Goal: Transaction & Acquisition: Subscribe to service/newsletter

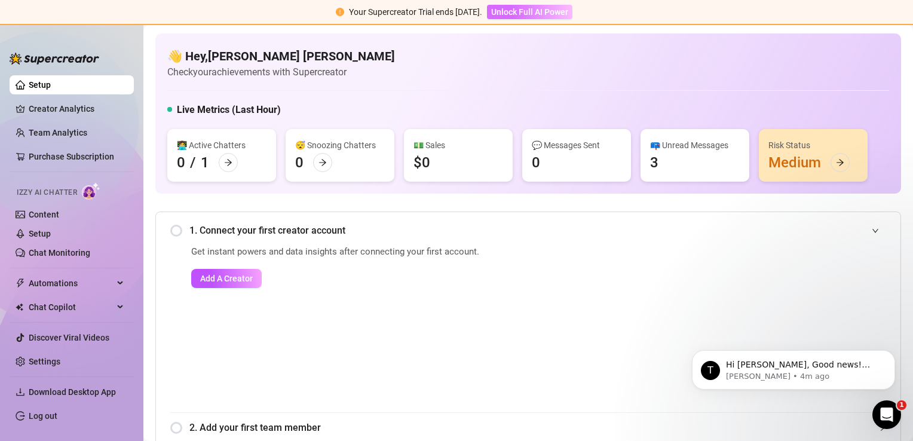
click at [499, 11] on span "Unlock Full AI Power" at bounding box center [529, 12] width 77 height 10
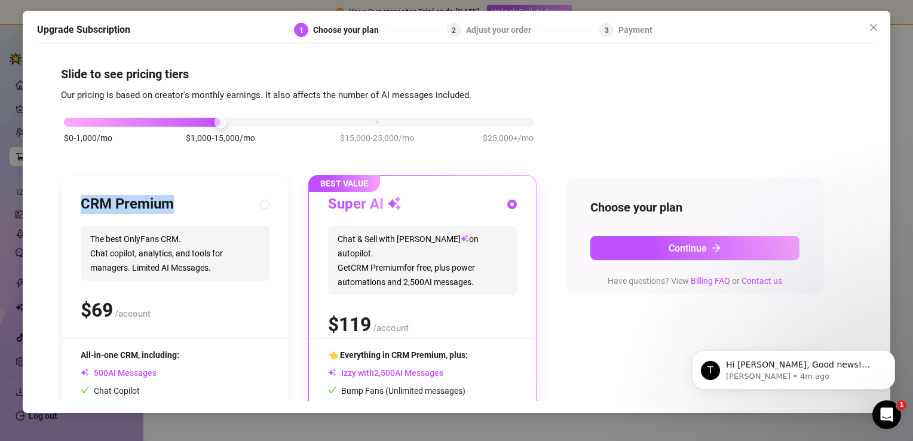
drag, startPoint x: 228, startPoint y: 206, endPoint x: 162, endPoint y: 121, distance: 106.9
click at [162, 121] on div "$0-1,000/mo $1,000-15,000/mo $15,000-25,000/mo $25,000+/mo CRM Premium The best…" at bounding box center [299, 310] width 476 height 414
click at [162, 121] on div at bounding box center [142, 122] width 157 height 9
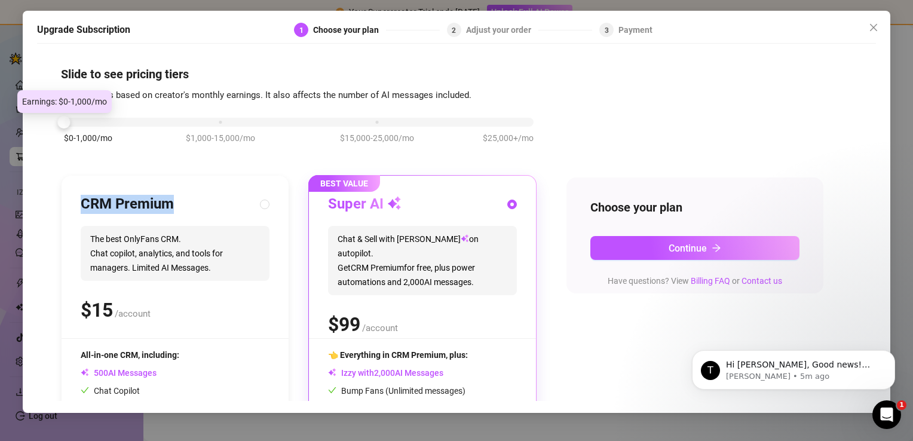
click at [135, 122] on div at bounding box center [299, 122] width 470 height 9
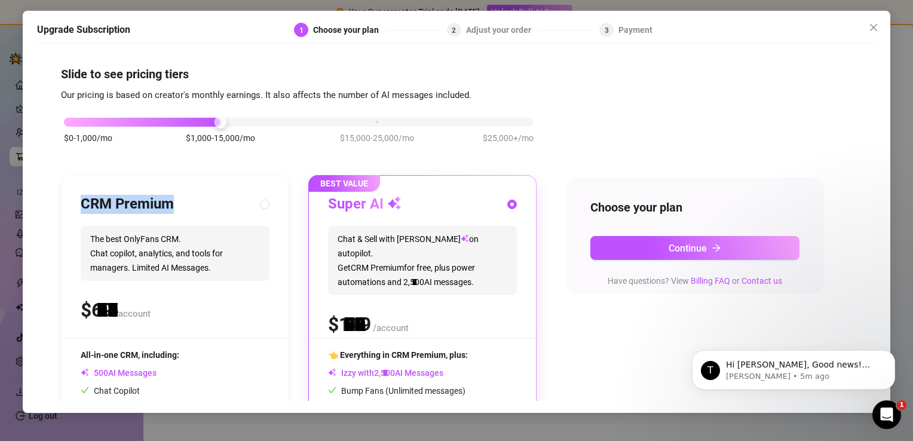
click at [213, 122] on div "$0-1,000/mo $1,000-15,000/mo $15,000-25,000/mo $25,000+/mo" at bounding box center [299, 118] width 470 height 7
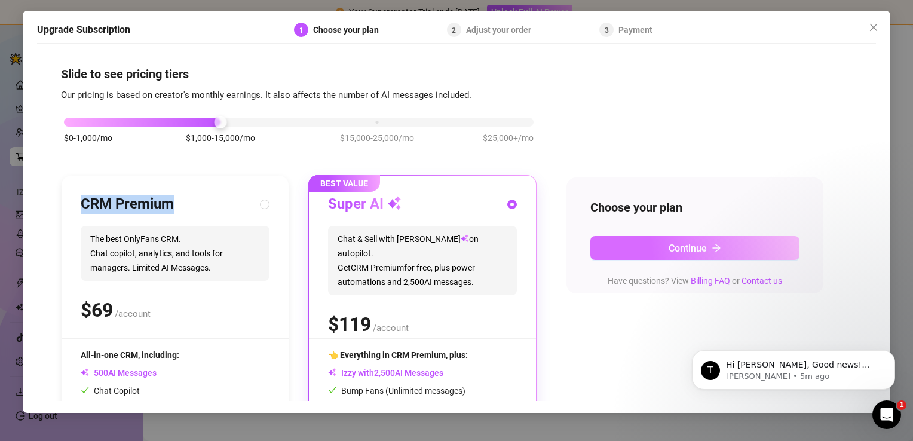
click at [643, 236] on button "Continue" at bounding box center [695, 248] width 209 height 24
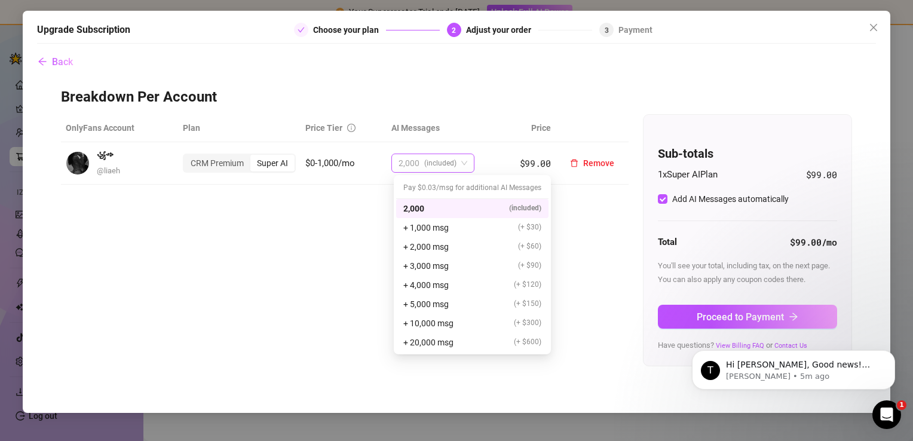
click at [466, 159] on span "2,000 (included)" at bounding box center [433, 163] width 69 height 18
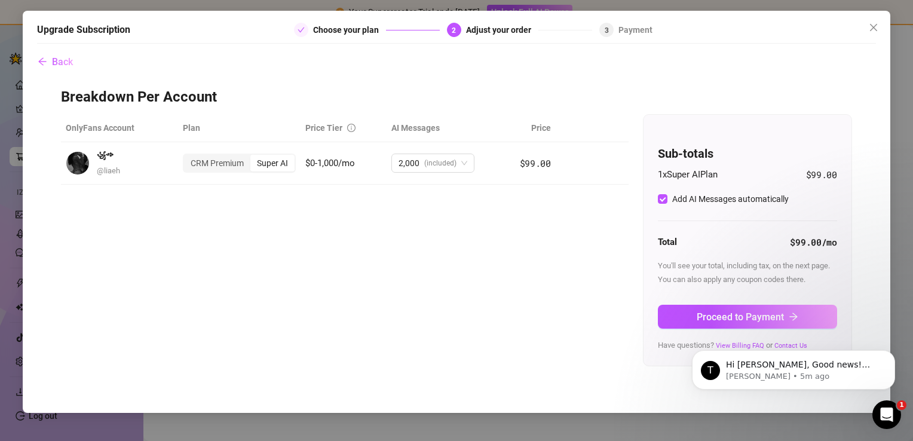
click at [361, 225] on div "OnlyFans Account Plan Price Tier AI Messages Price ꧁༺ @ liaeh CRM Premium Super…" at bounding box center [456, 240] width 791 height 252
click at [288, 164] on div "Super AI" at bounding box center [272, 163] width 44 height 17
click at [253, 157] on input "Super AI" at bounding box center [253, 157] width 0 height 0
click at [325, 161] on span "$0-1,000/mo" at bounding box center [330, 163] width 50 height 11
click at [874, 23] on icon "close" at bounding box center [874, 28] width 10 height 10
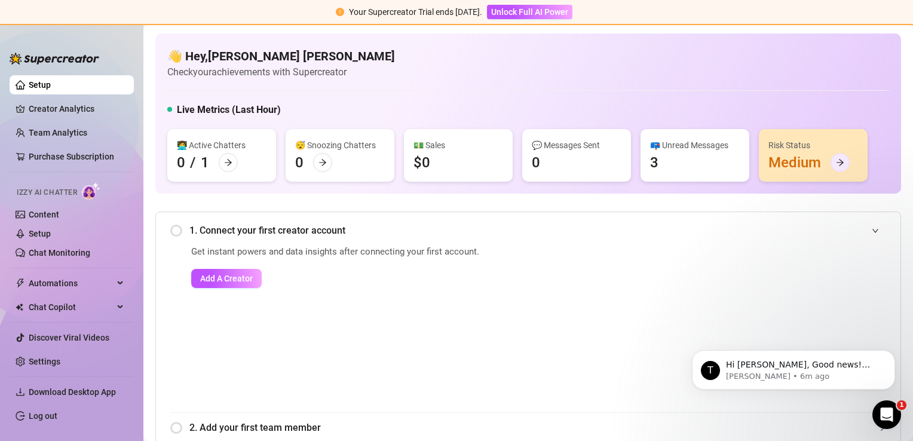
click at [835, 161] on div at bounding box center [840, 162] width 19 height 19
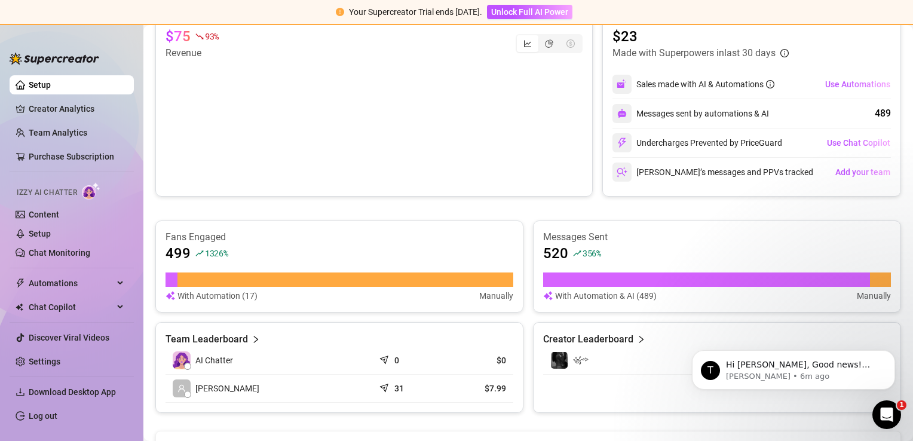
scroll to position [476, 0]
click at [57, 279] on span "Automations" at bounding box center [71, 283] width 85 height 19
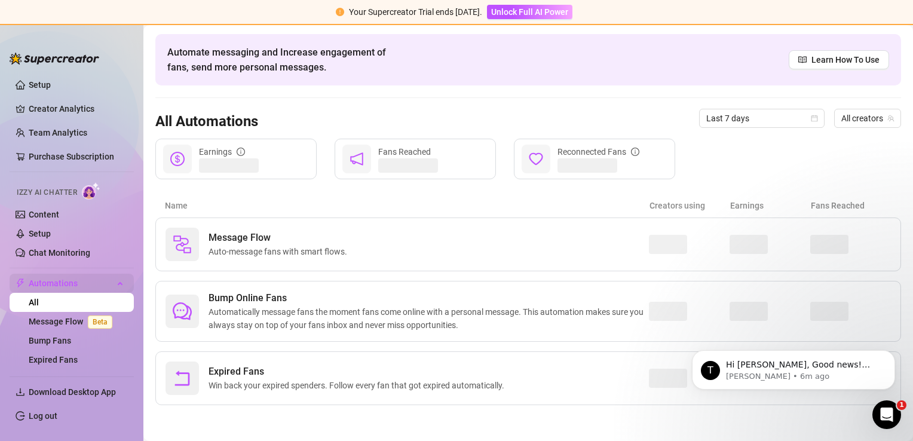
scroll to position [39, 0]
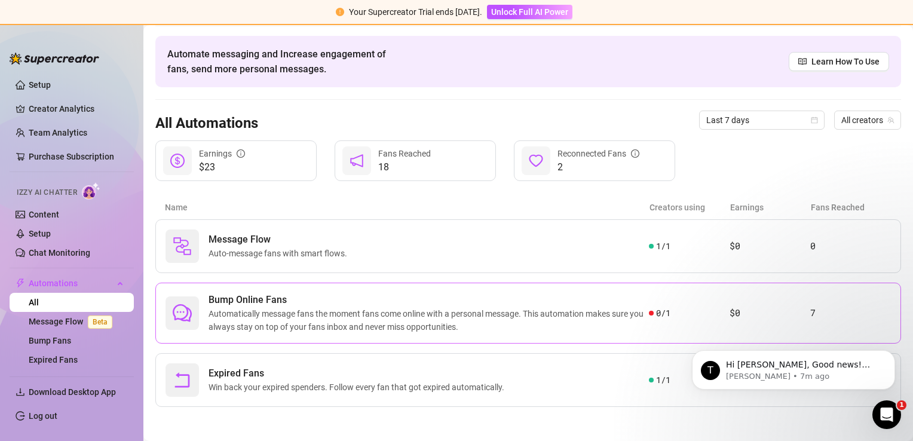
click at [380, 304] on span "Bump Online Fans" at bounding box center [429, 300] width 441 height 14
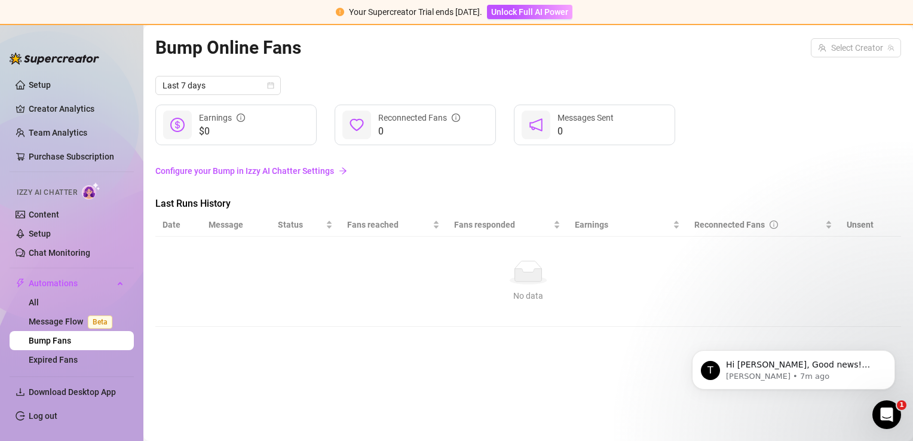
click at [304, 170] on link "Configure your Bump in Izzy AI Chatter Settings" at bounding box center [528, 170] width 746 height 13
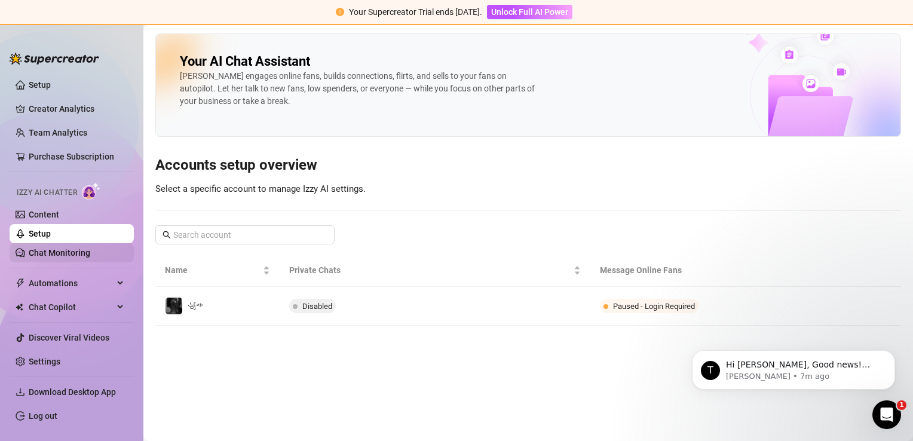
click at [59, 254] on link "Chat Monitoring" at bounding box center [60, 253] width 62 height 10
